Goal: Navigation & Orientation: Find specific page/section

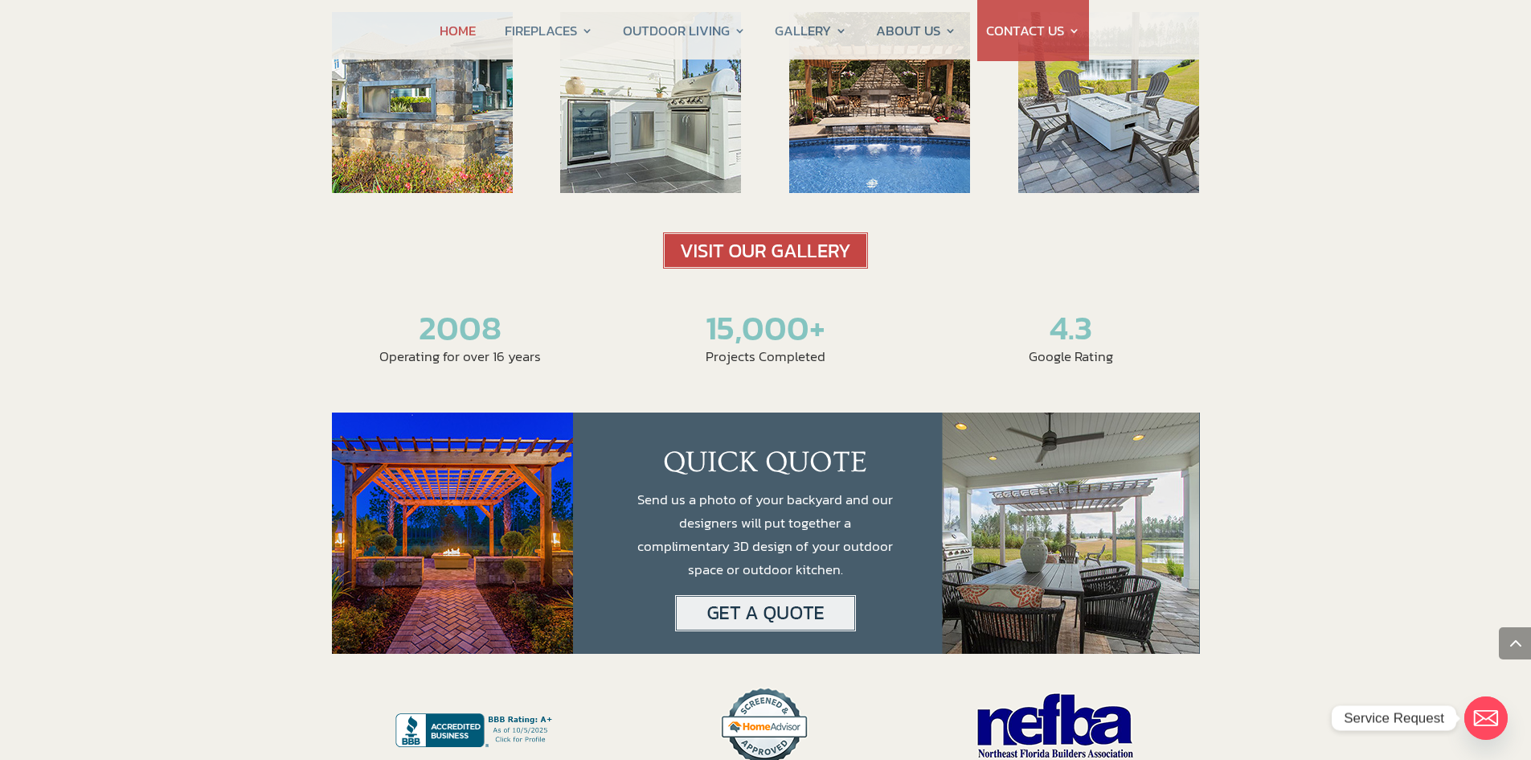
scroll to position [2733, 0]
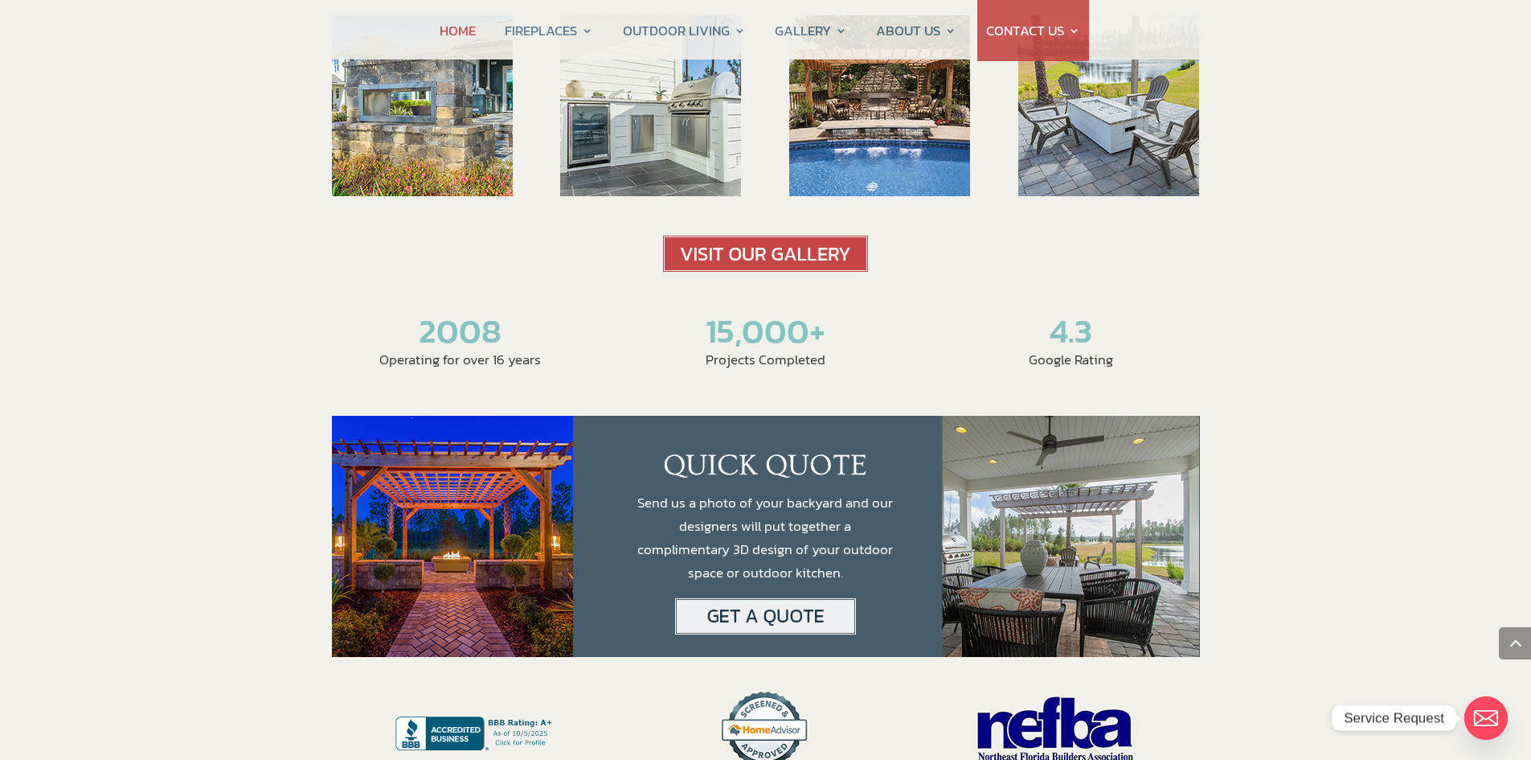
click at [1058, 311] on h2 "4.3" at bounding box center [1070, 335] width 257 height 48
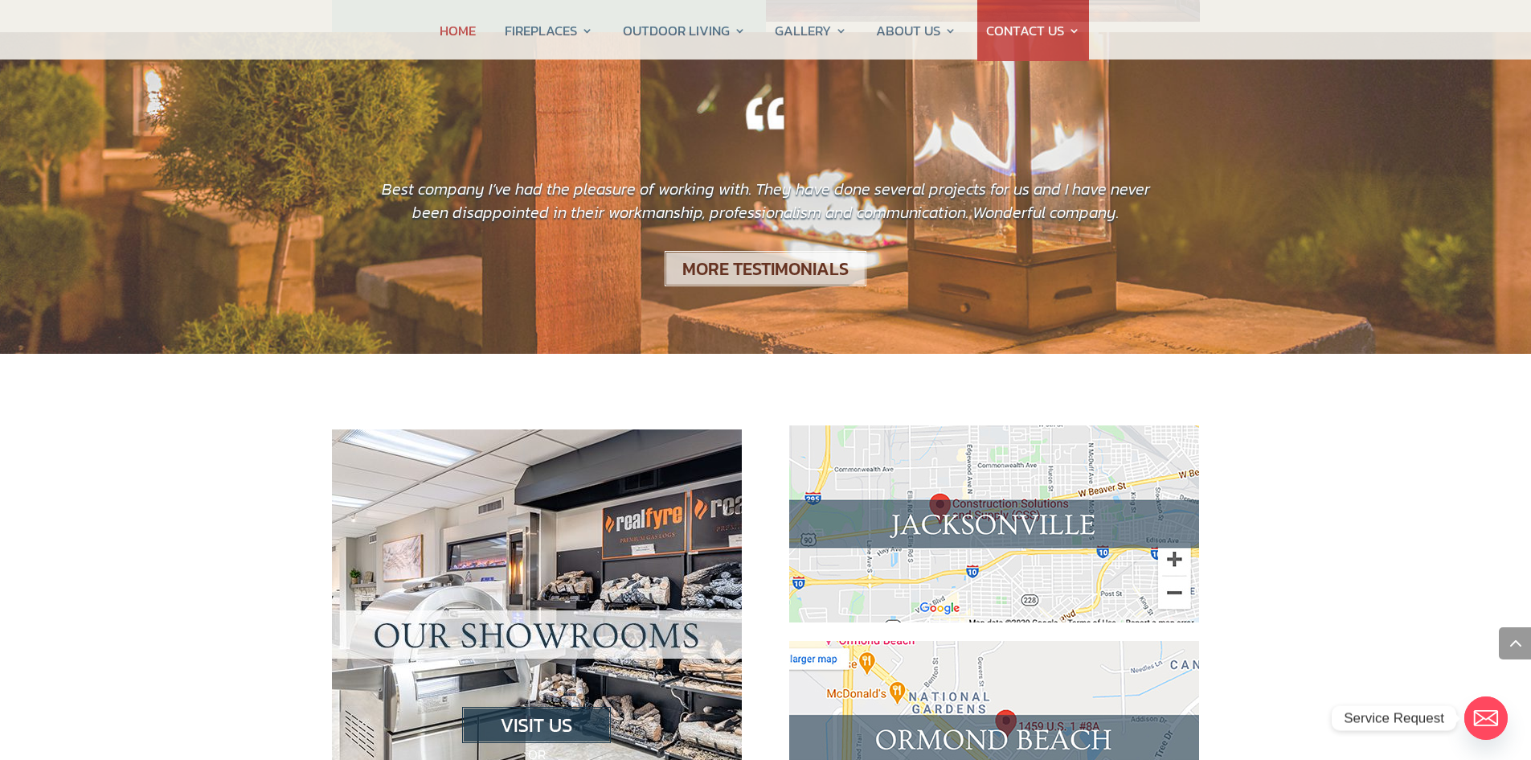
scroll to position [1125, 0]
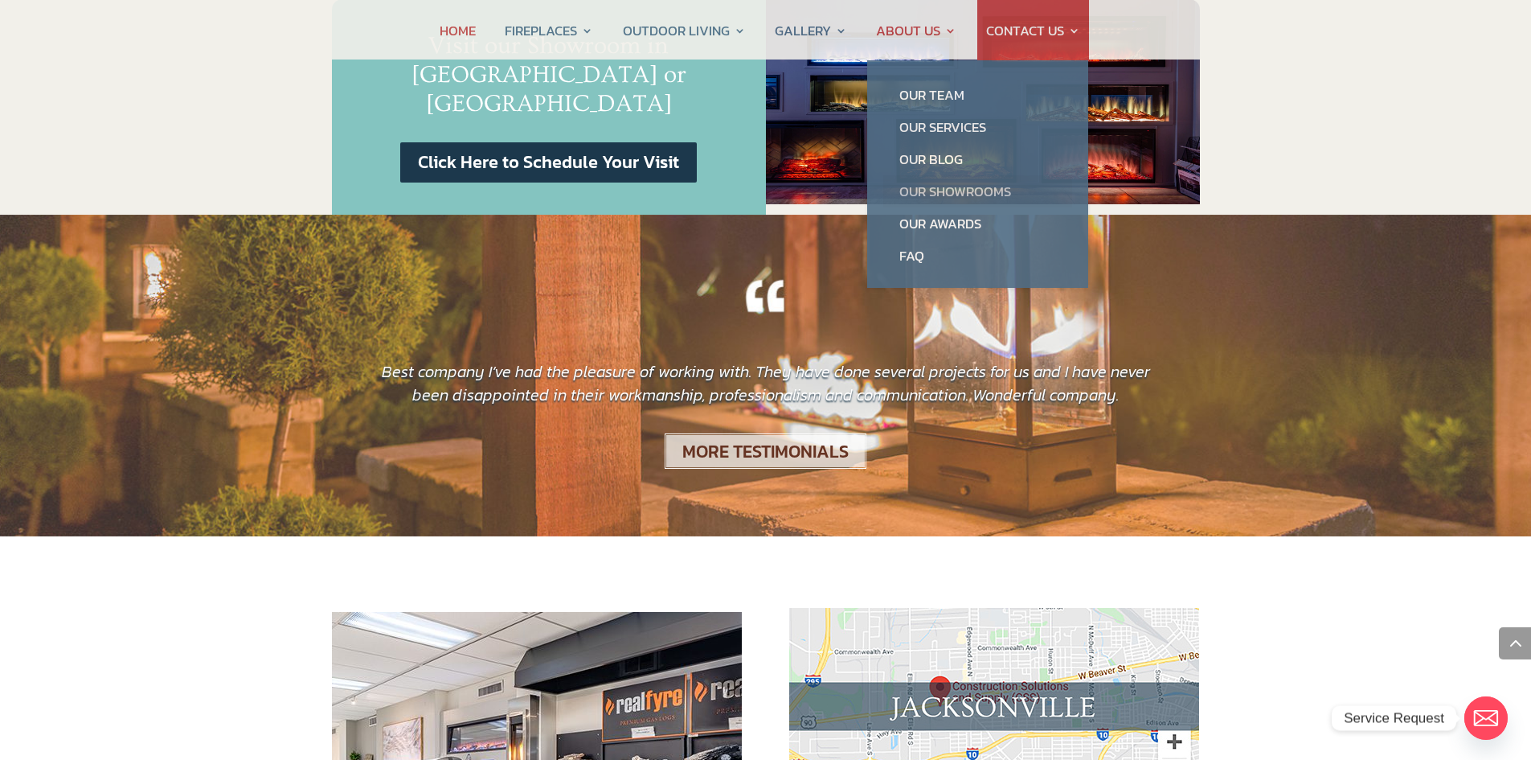
click at [927, 191] on link "Our Showrooms" at bounding box center [977, 191] width 189 height 32
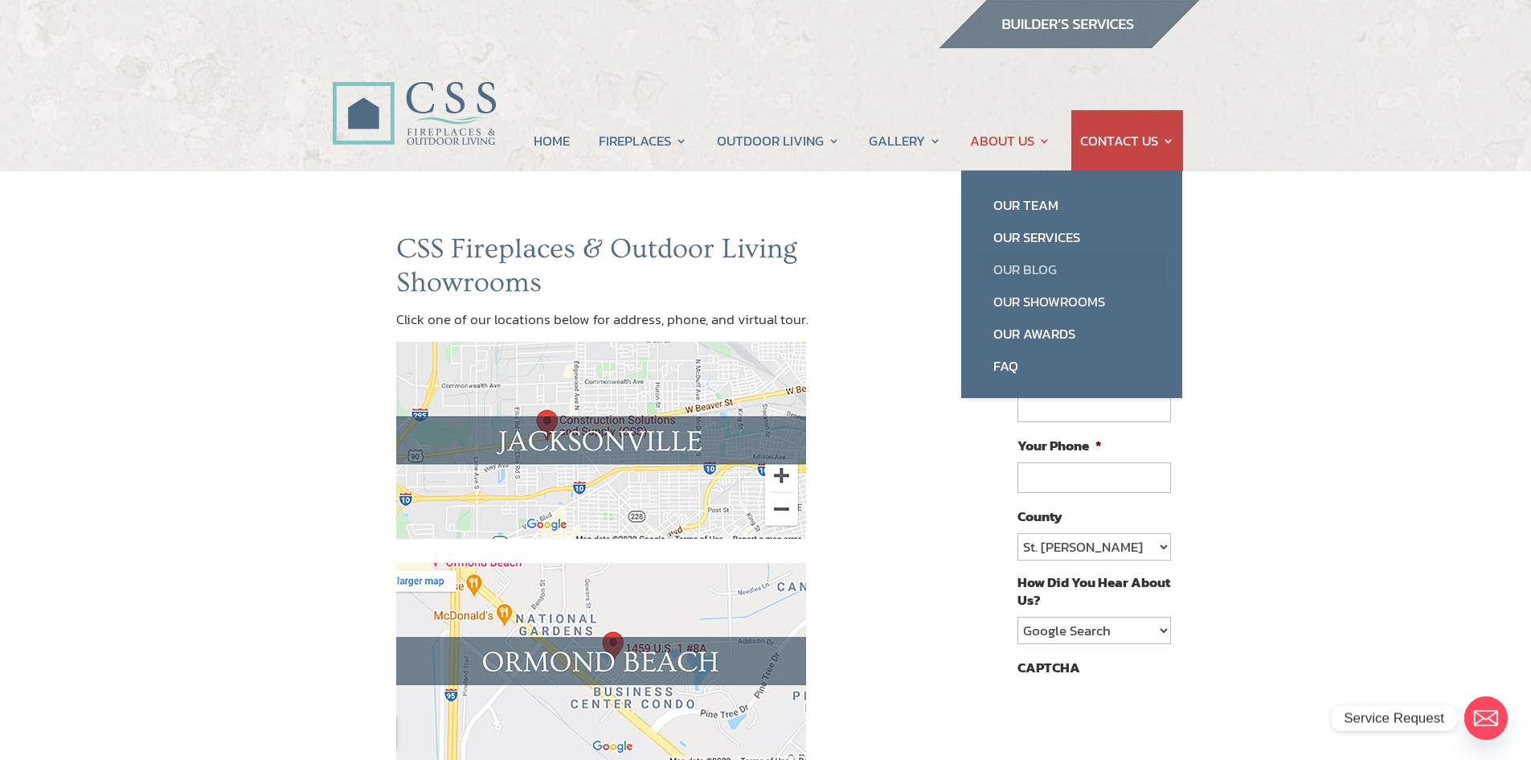
click at [1008, 273] on link "Our Blog" at bounding box center [1071, 269] width 189 height 32
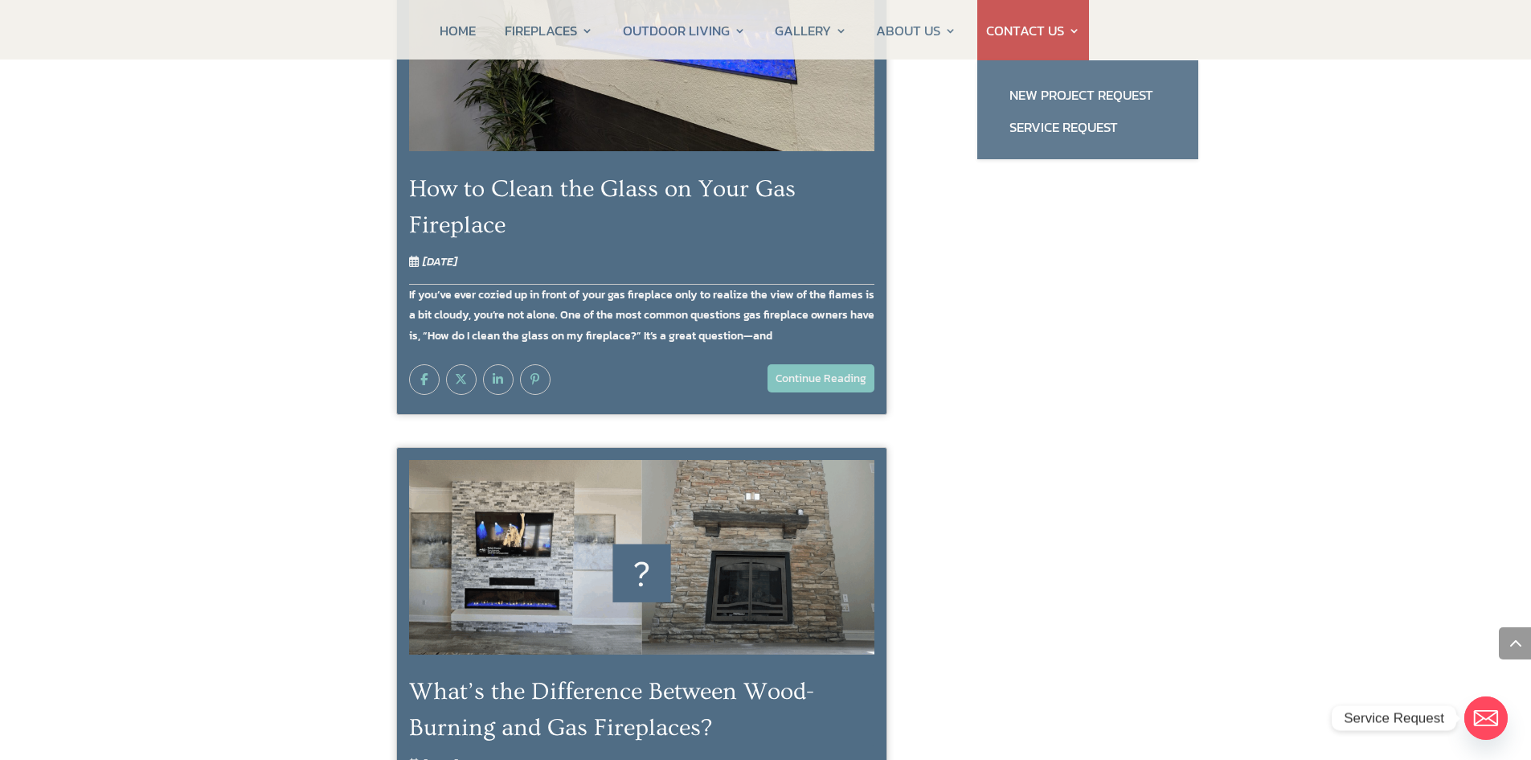
scroll to position [2331, 0]
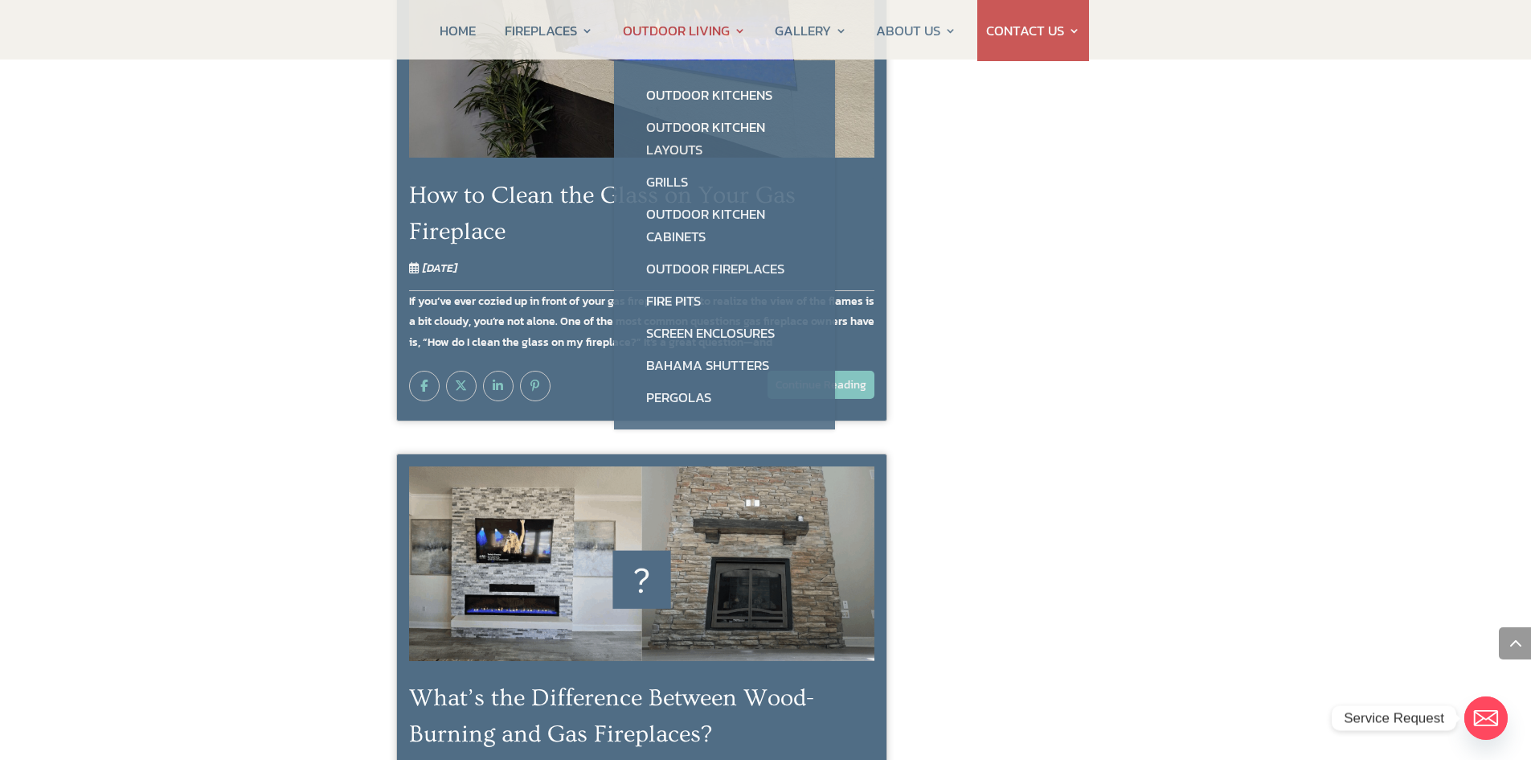
click at [682, 31] on link "OUTDOOR LIVING" at bounding box center [684, 30] width 123 height 61
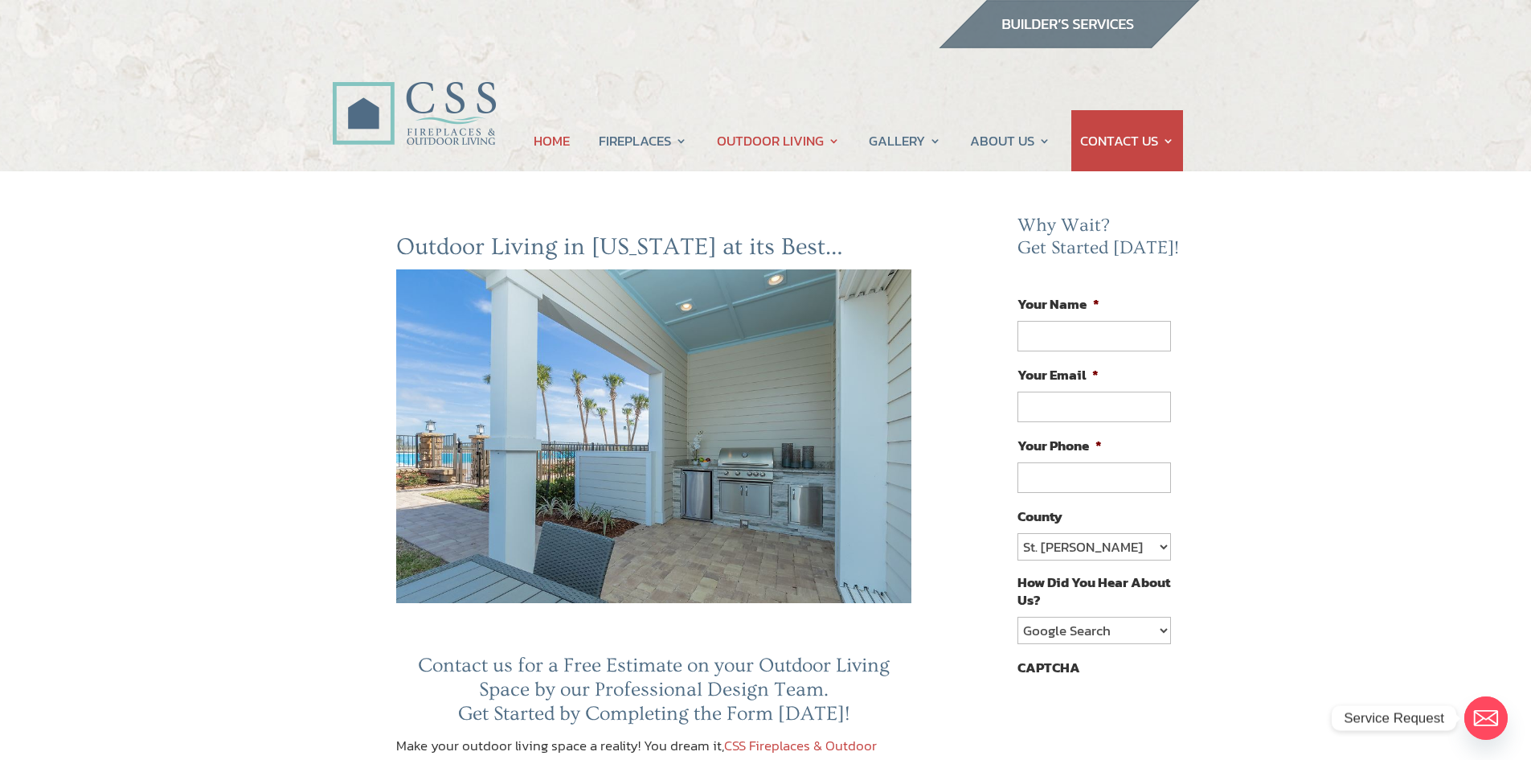
click at [544, 140] on link "HOME" at bounding box center [552, 140] width 36 height 61
